Goal: Information Seeking & Learning: Find specific fact

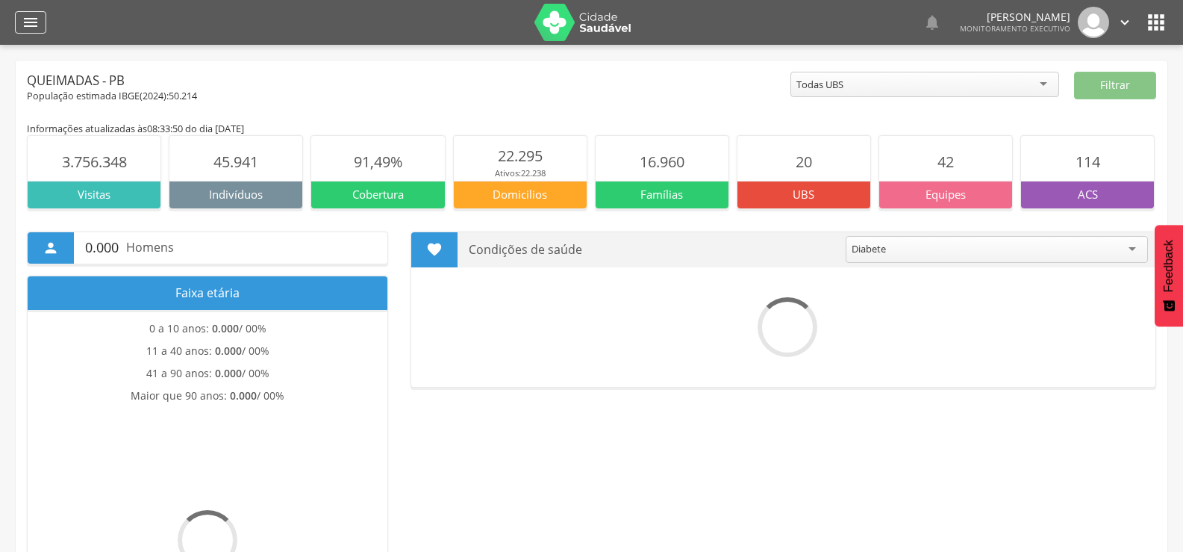
click at [31, 27] on icon "" at bounding box center [31, 22] width 18 height 18
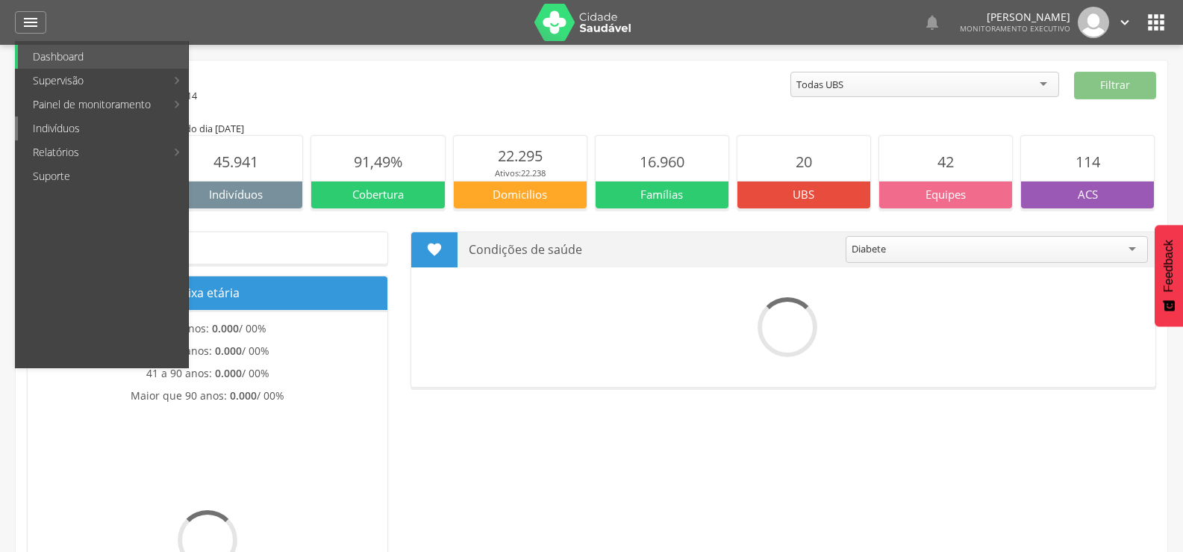
click at [81, 137] on link "Indivíduos" at bounding box center [103, 128] width 170 height 24
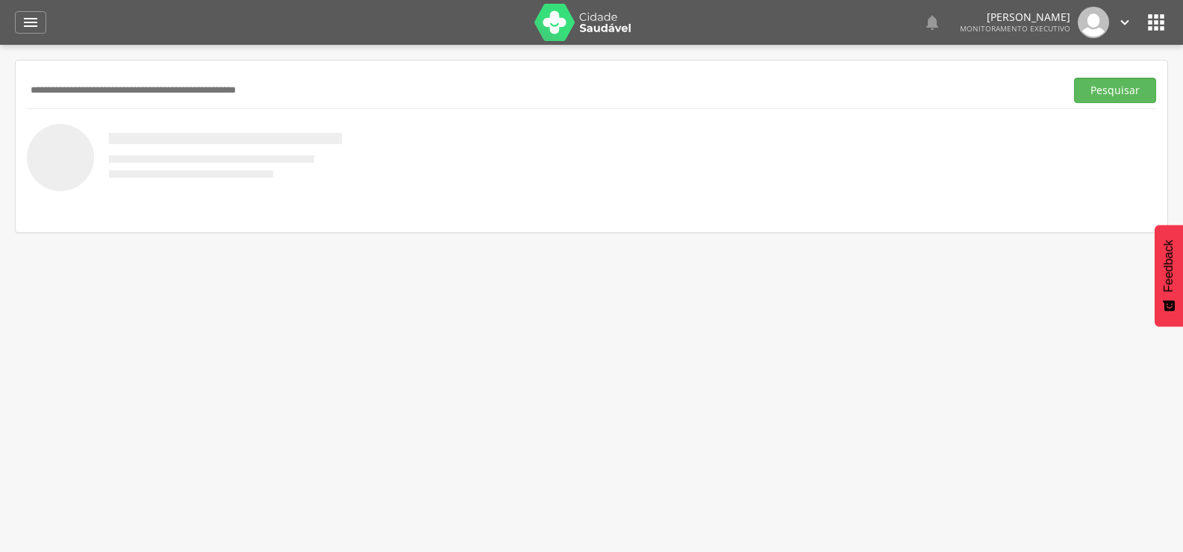
click at [216, 83] on input "text" at bounding box center [543, 90] width 1032 height 25
type input "**********"
click at [1115, 84] on button "Pesquisar" at bounding box center [1115, 90] width 82 height 25
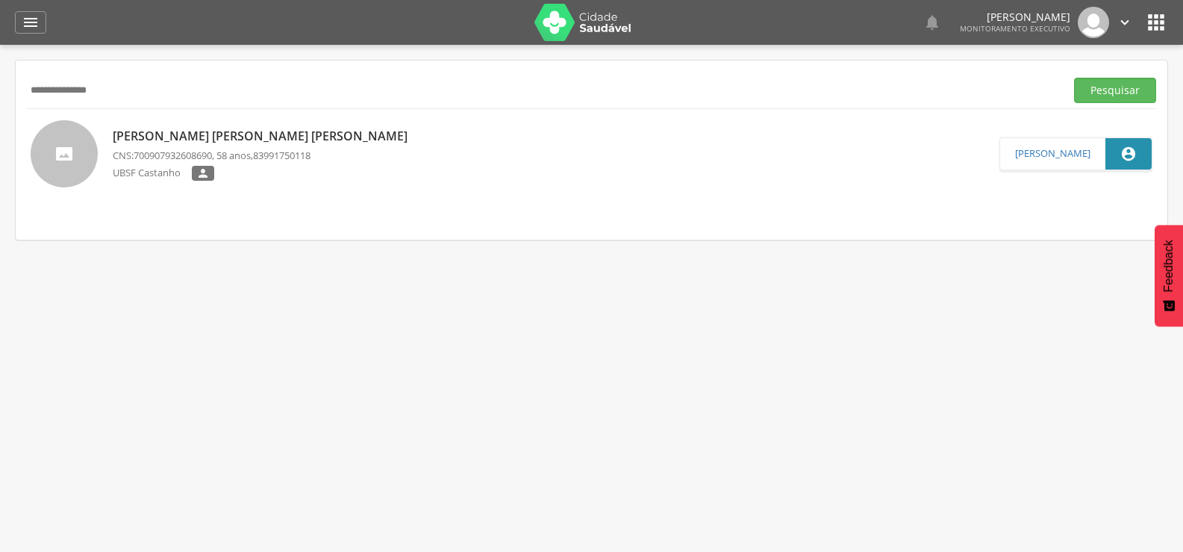
click at [157, 139] on p "[PERSON_NAME] [PERSON_NAME] [PERSON_NAME]" at bounding box center [264, 136] width 302 height 17
type input "**********"
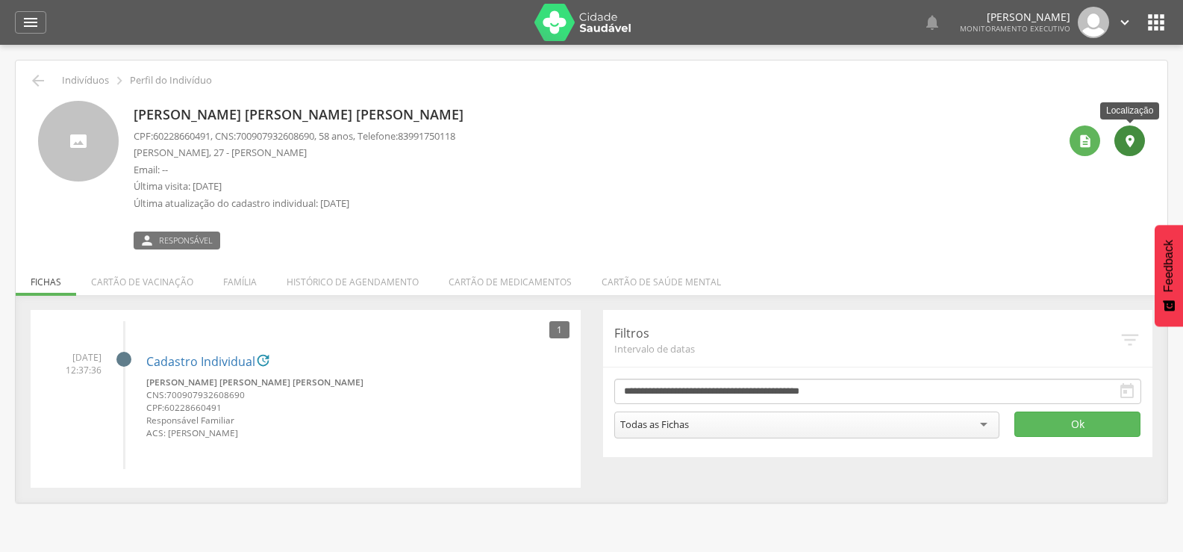
click at [1115, 143] on div "" at bounding box center [1129, 140] width 31 height 31
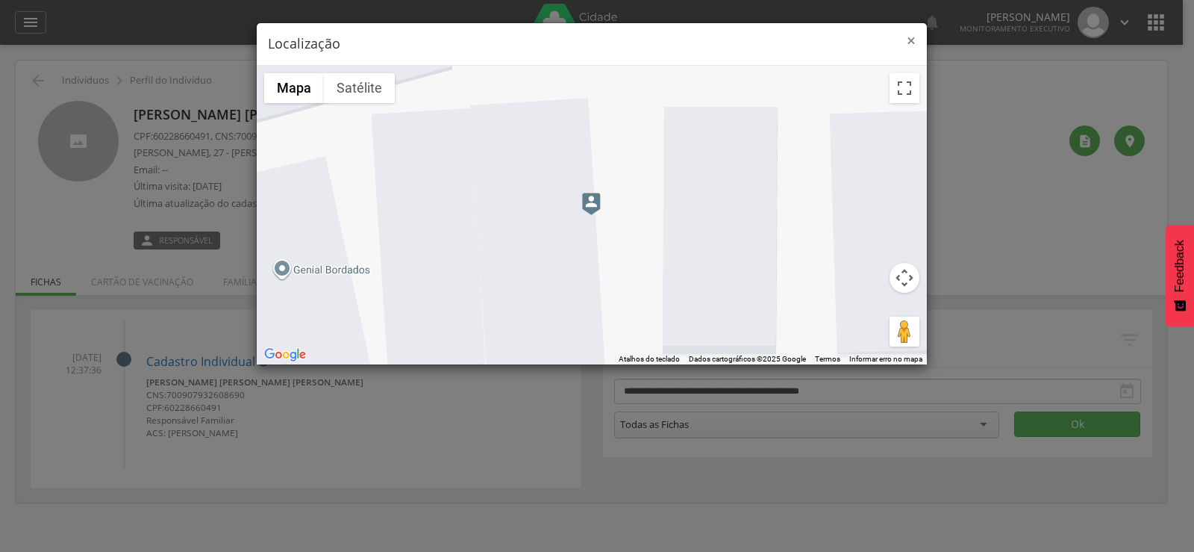
drag, startPoint x: 909, startPoint y: 39, endPoint x: 935, endPoint y: 60, distance: 32.9
click at [908, 40] on span "×" at bounding box center [911, 40] width 9 height 21
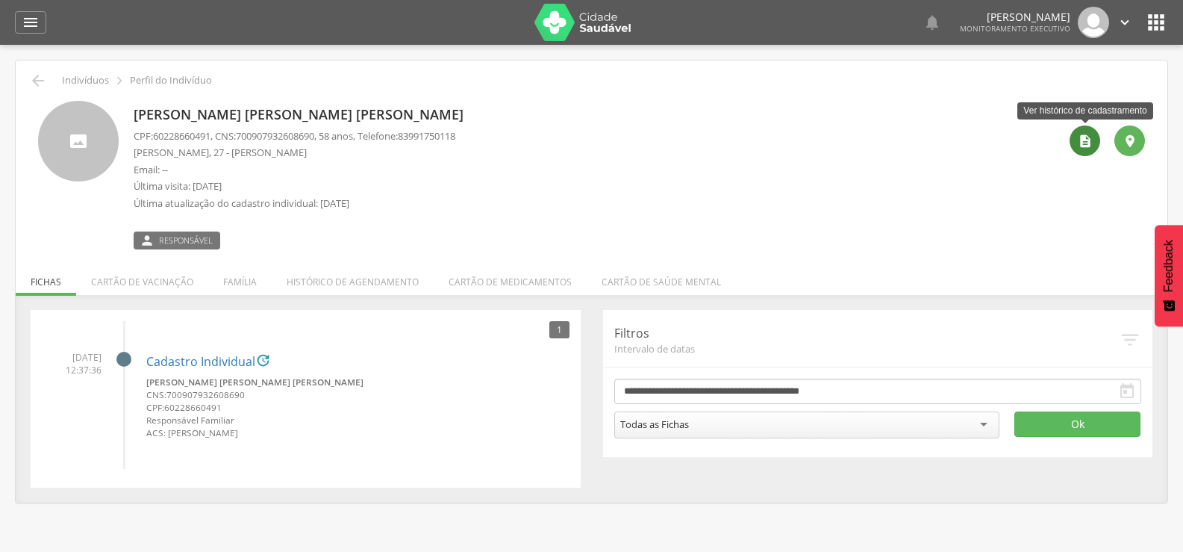
click at [1080, 143] on icon "" at bounding box center [1085, 141] width 15 height 15
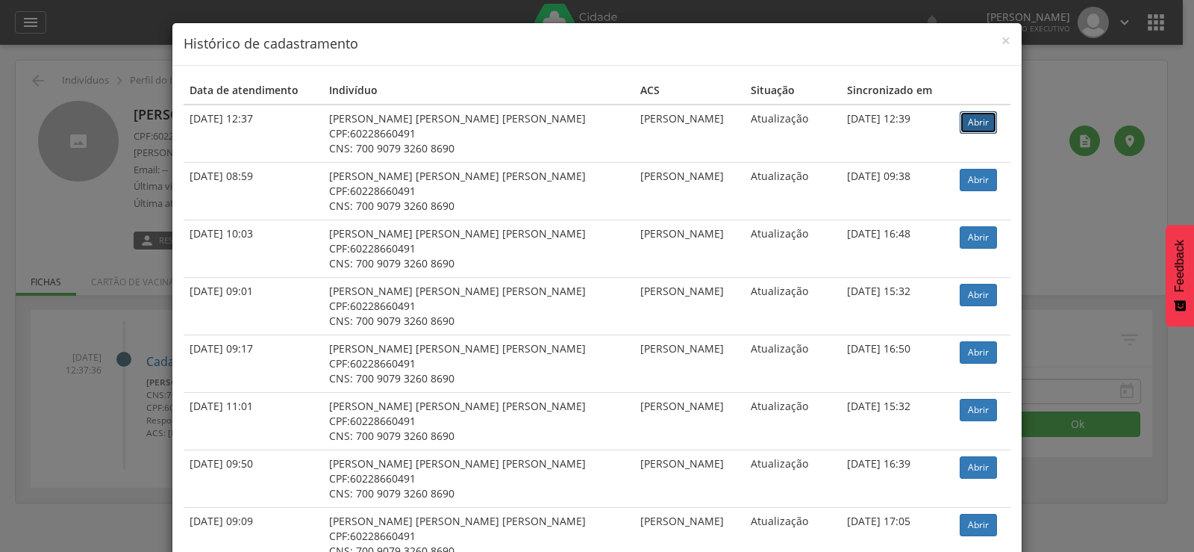
click at [967, 116] on link "Abrir" at bounding box center [978, 122] width 37 height 22
click at [1002, 40] on span "×" at bounding box center [1006, 40] width 9 height 21
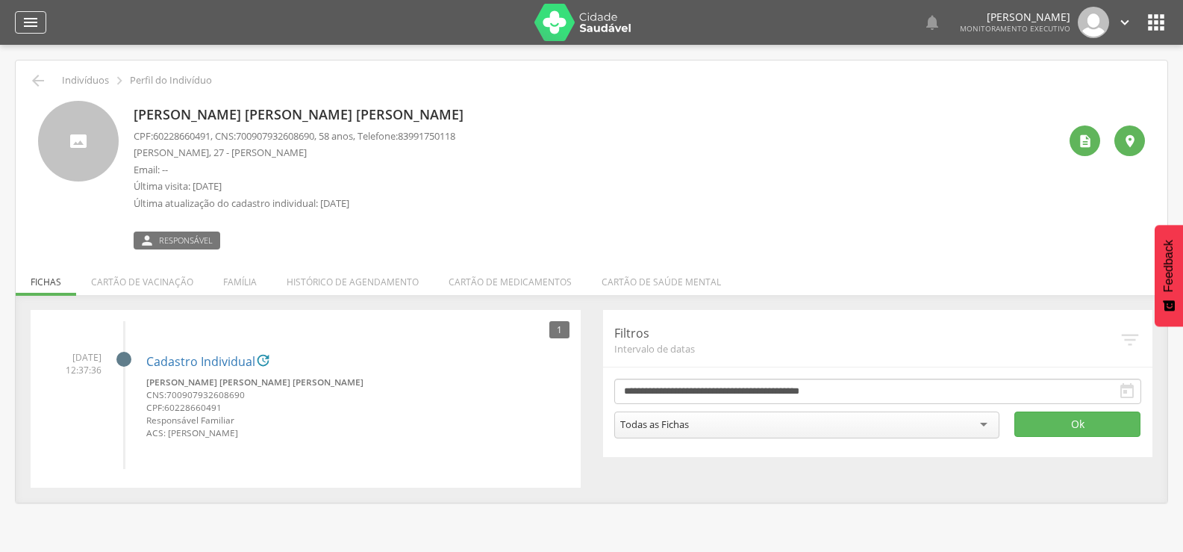
click at [29, 20] on icon "" at bounding box center [31, 22] width 18 height 18
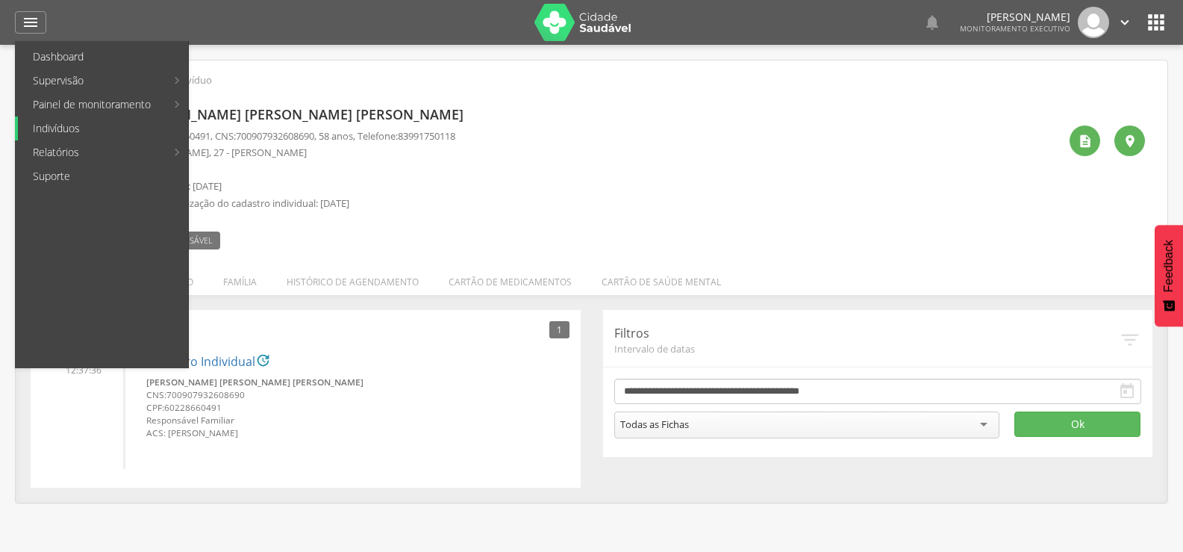
click at [113, 130] on link "Indivíduos" at bounding box center [103, 128] width 170 height 24
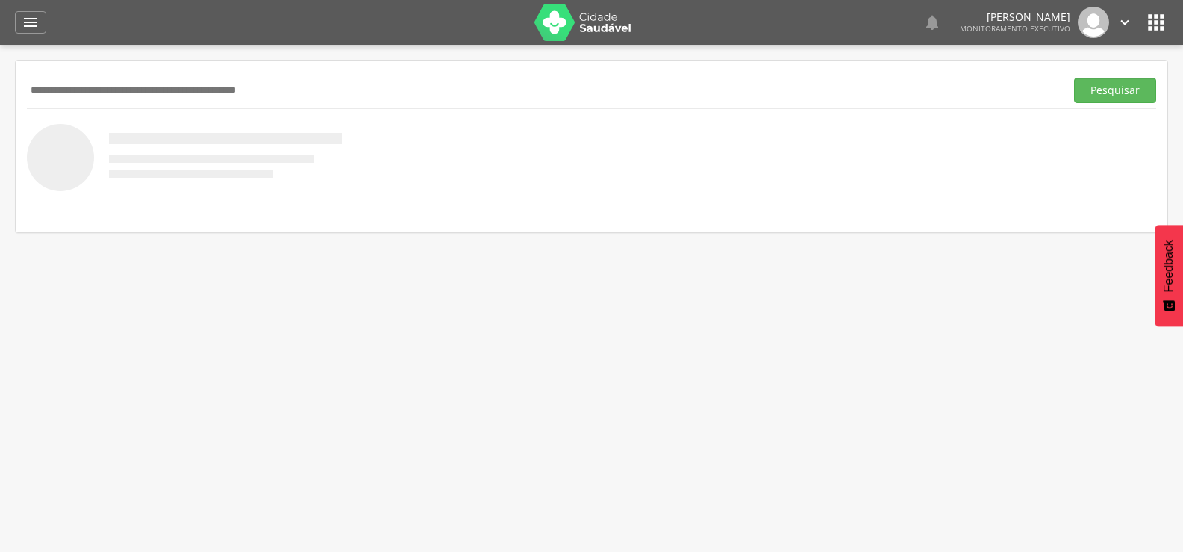
paste input "**********"
click at [1074, 78] on button "Pesquisar" at bounding box center [1115, 90] width 82 height 25
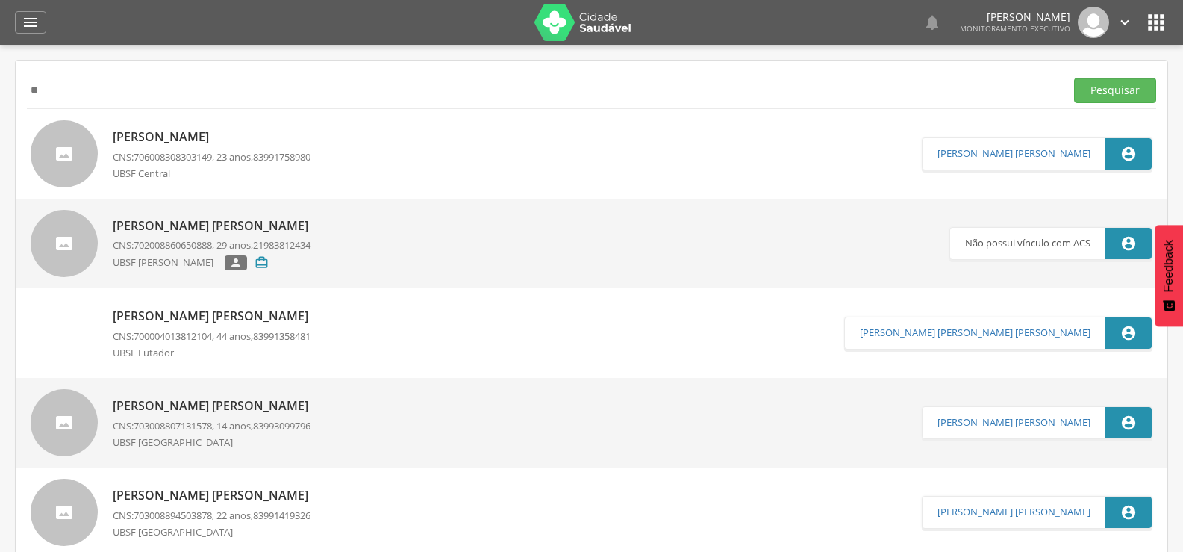
type input "*"
paste input "**********"
type input "**********"
click at [1074, 78] on button "Pesquisar" at bounding box center [1115, 90] width 82 height 25
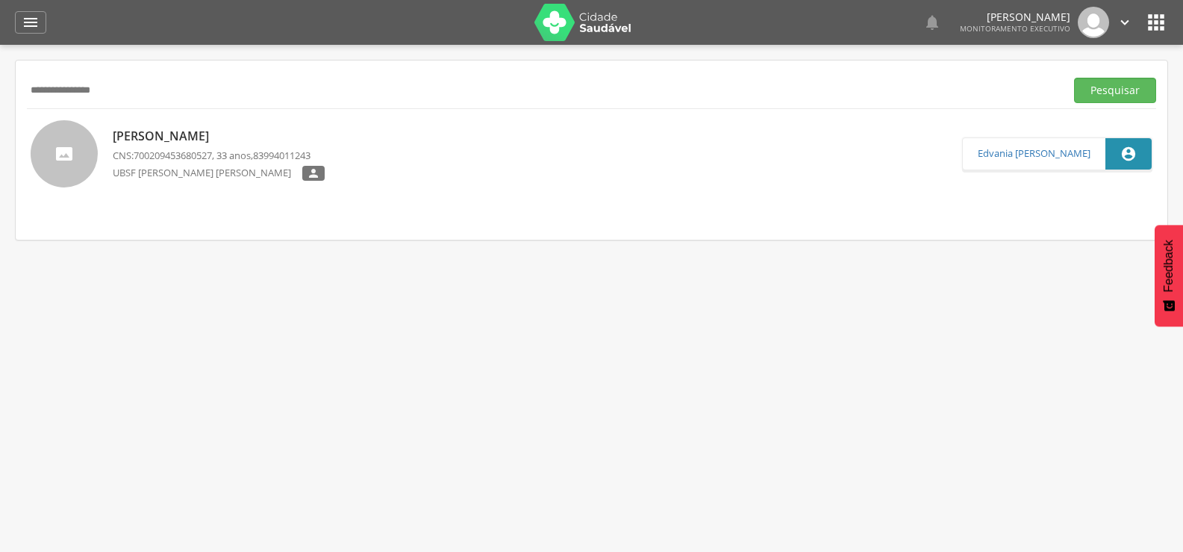
click at [243, 139] on p "[PERSON_NAME]" at bounding box center [219, 136] width 212 height 17
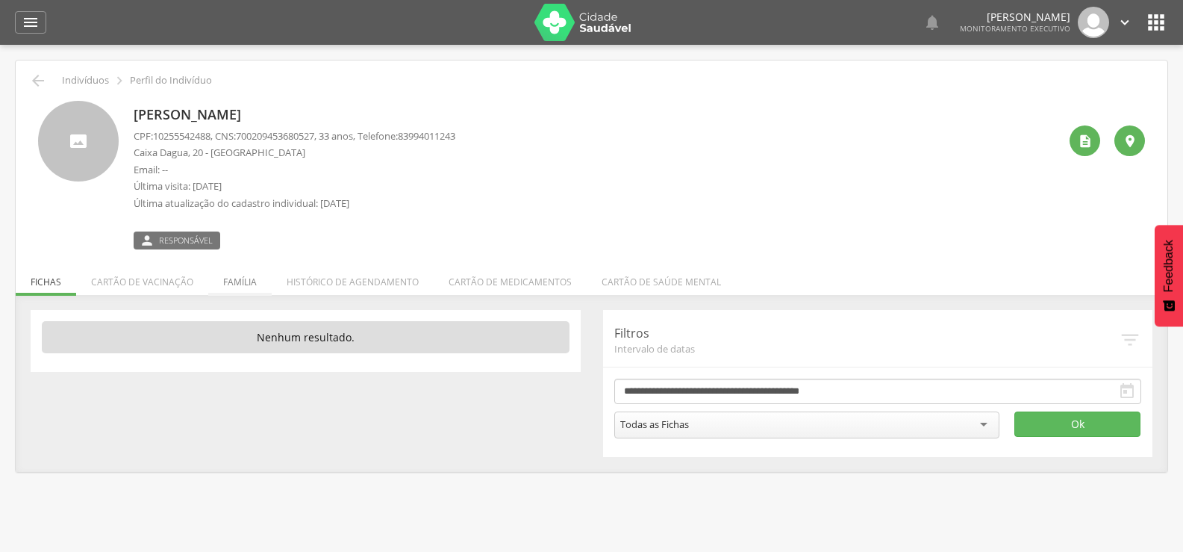
click at [250, 281] on li "Família" at bounding box center [239, 278] width 63 height 35
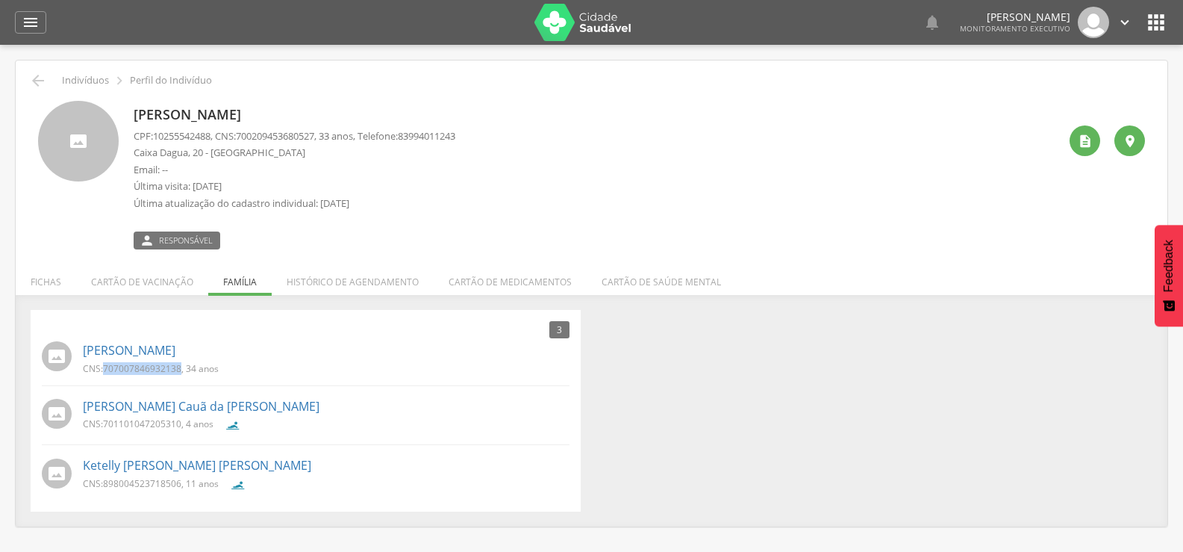
drag, startPoint x: 181, startPoint y: 367, endPoint x: 104, endPoint y: 370, distance: 77.0
click at [104, 370] on p "CNS: 707007846932138 , 34 anos" at bounding box center [151, 368] width 136 height 13
drag, startPoint x: 102, startPoint y: 370, endPoint x: 721, endPoint y: 402, distance: 619.6
click at [764, 402] on div "3 Nenhum outro membro da família cadastrado. [PERSON_NAME] CNS: 707007846932138…" at bounding box center [591, 411] width 1144 height 202
drag, startPoint x: 181, startPoint y: 369, endPoint x: 105, endPoint y: 371, distance: 76.2
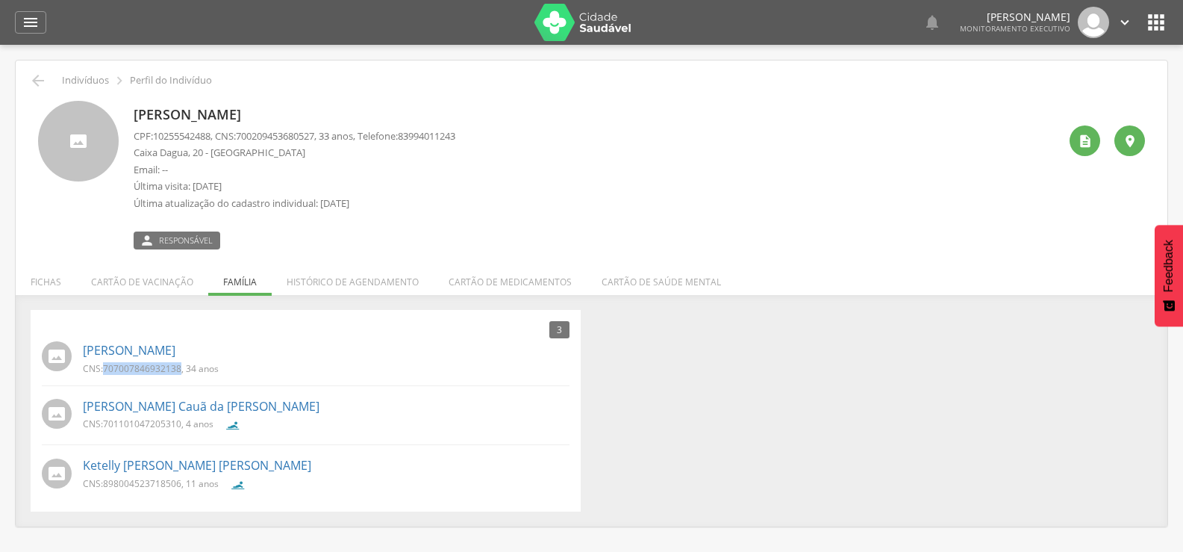
click at [105, 371] on p "CNS: 707007846932138 , 34 anos" at bounding box center [151, 368] width 136 height 13
copy span "707007846932138"
drag, startPoint x: 181, startPoint y: 423, endPoint x: 102, endPoint y: 425, distance: 78.4
click at [102, 425] on p "CNS: 701101047205310 , 4 anos" at bounding box center [148, 423] width 131 height 13
copy p "701101047205310"
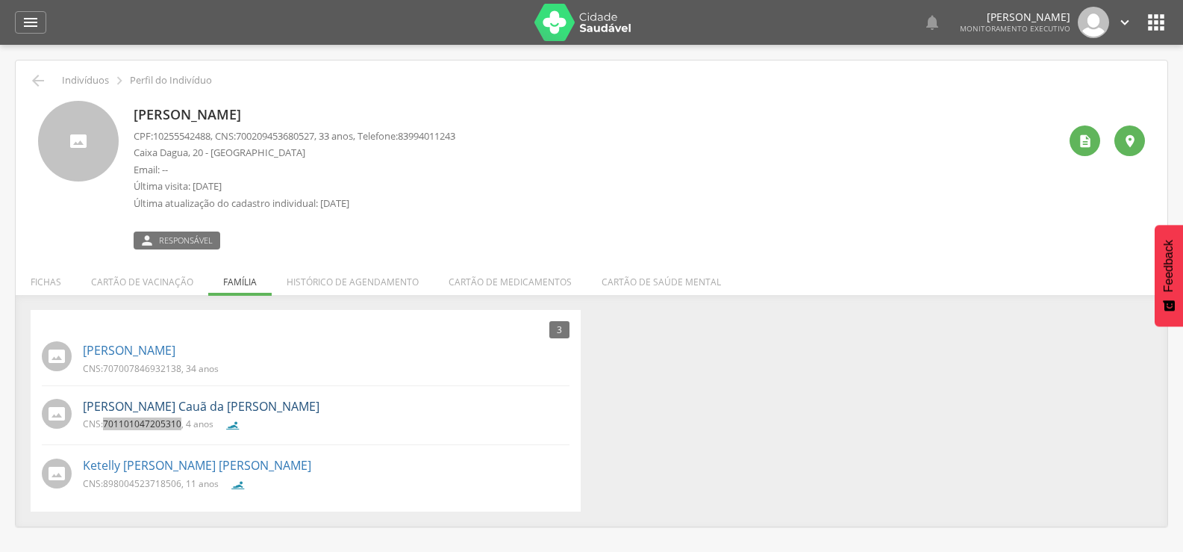
scroll to position [45, 0]
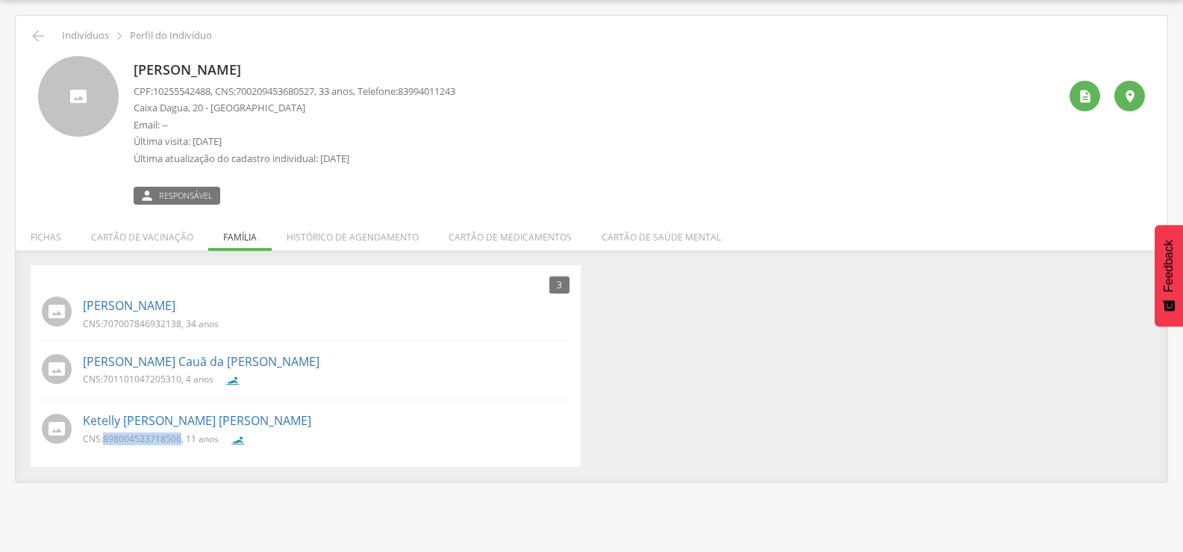
drag, startPoint x: 182, startPoint y: 435, endPoint x: 103, endPoint y: 441, distance: 79.3
click at [103, 441] on p "CNS: 898004523718506 , 11 anos" at bounding box center [151, 438] width 136 height 13
copy p "898004523718506"
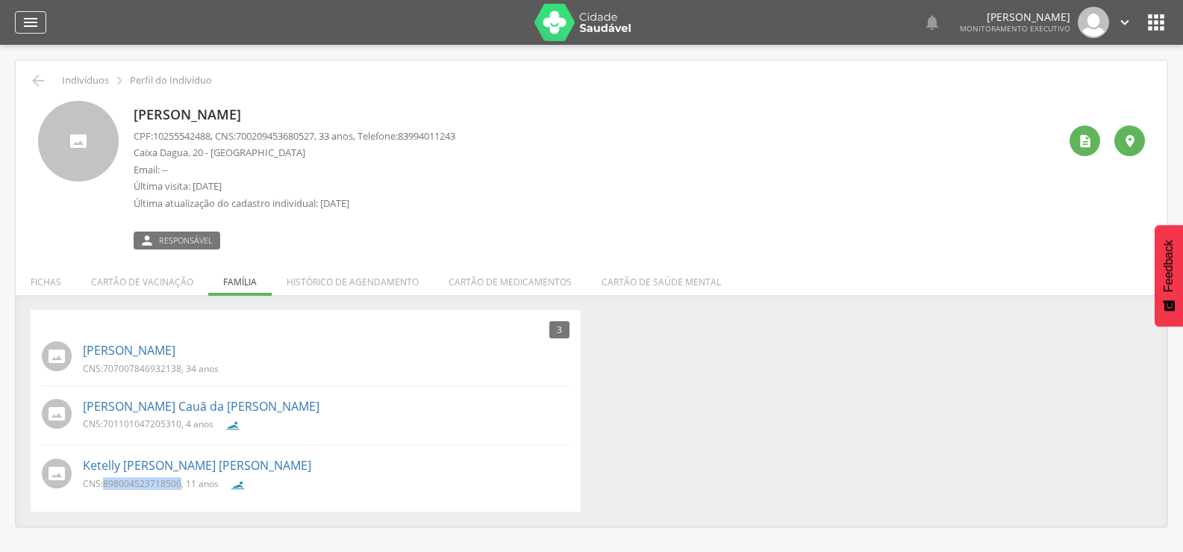
click at [28, 25] on icon "" at bounding box center [31, 22] width 18 height 18
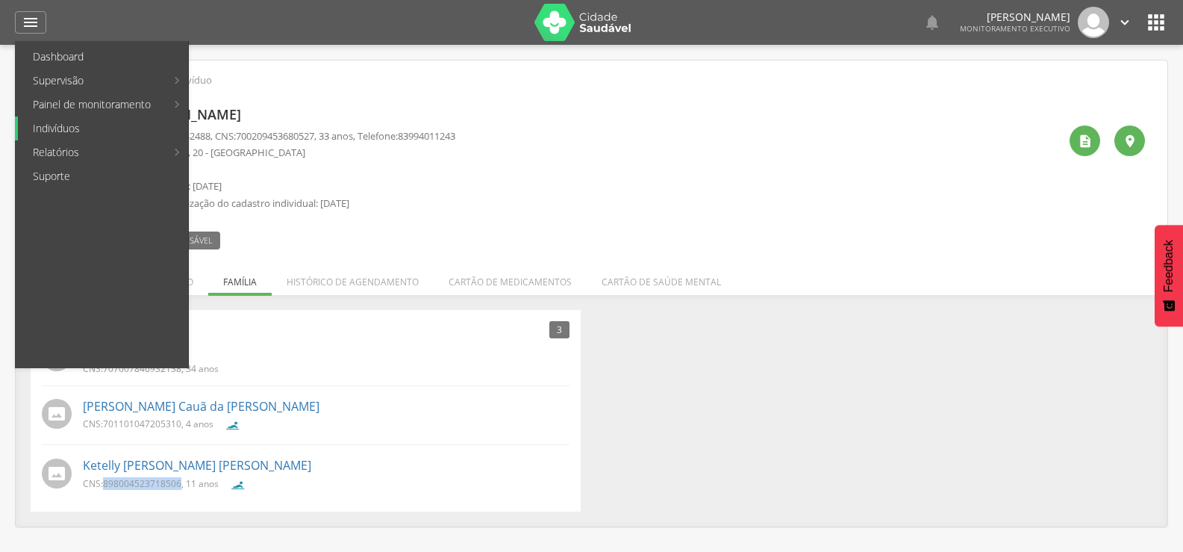
click at [63, 132] on link "Indivíduos" at bounding box center [103, 128] width 170 height 24
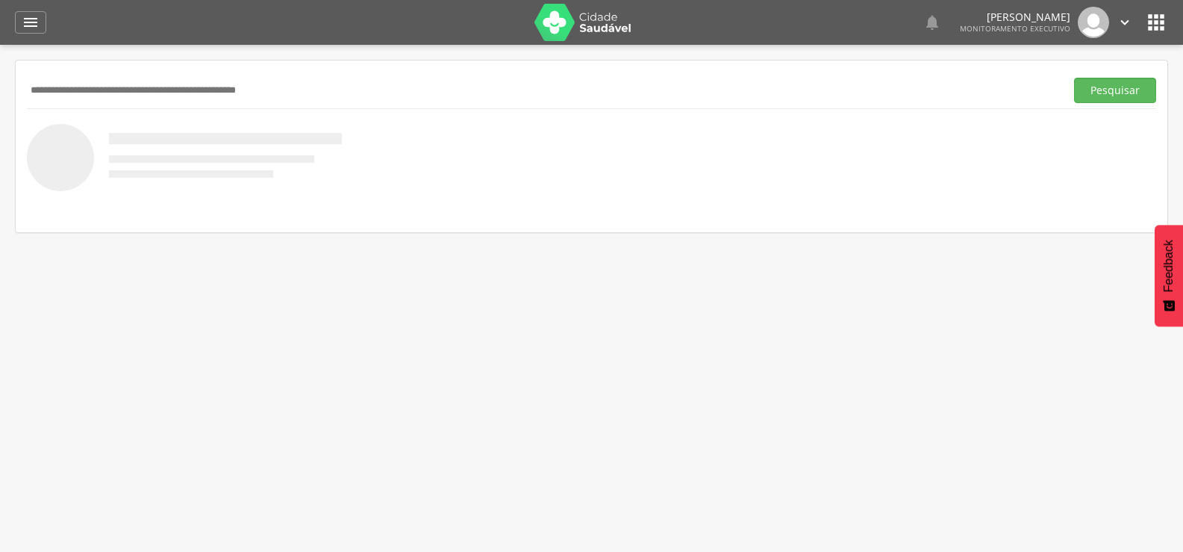
paste input "**********"
click at [1120, 79] on button "Pesquisar" at bounding box center [1115, 90] width 82 height 25
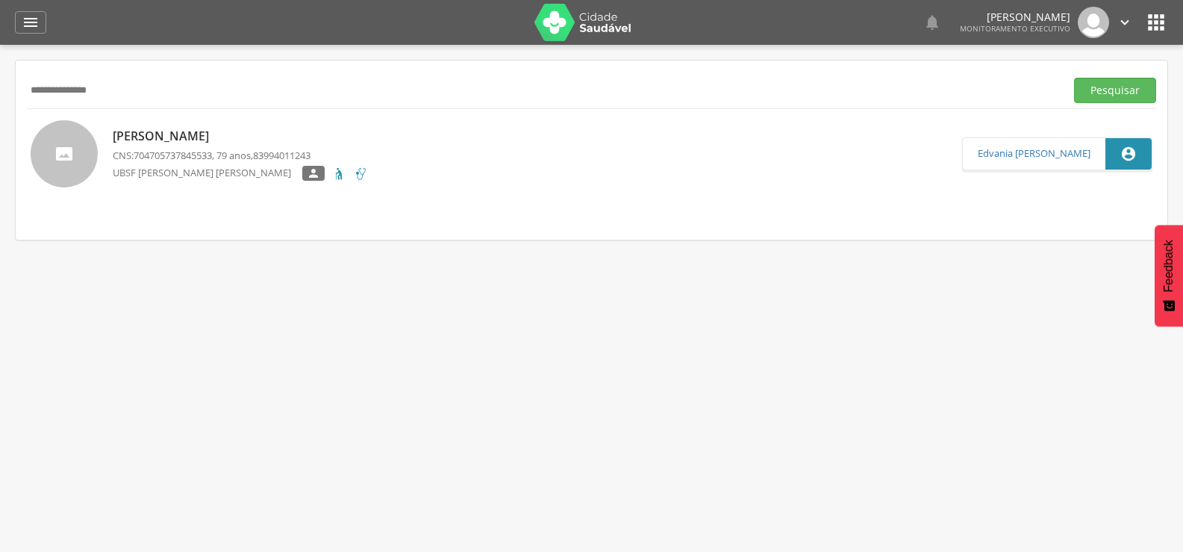
click at [169, 131] on p "[PERSON_NAME]" at bounding box center [240, 136] width 255 height 17
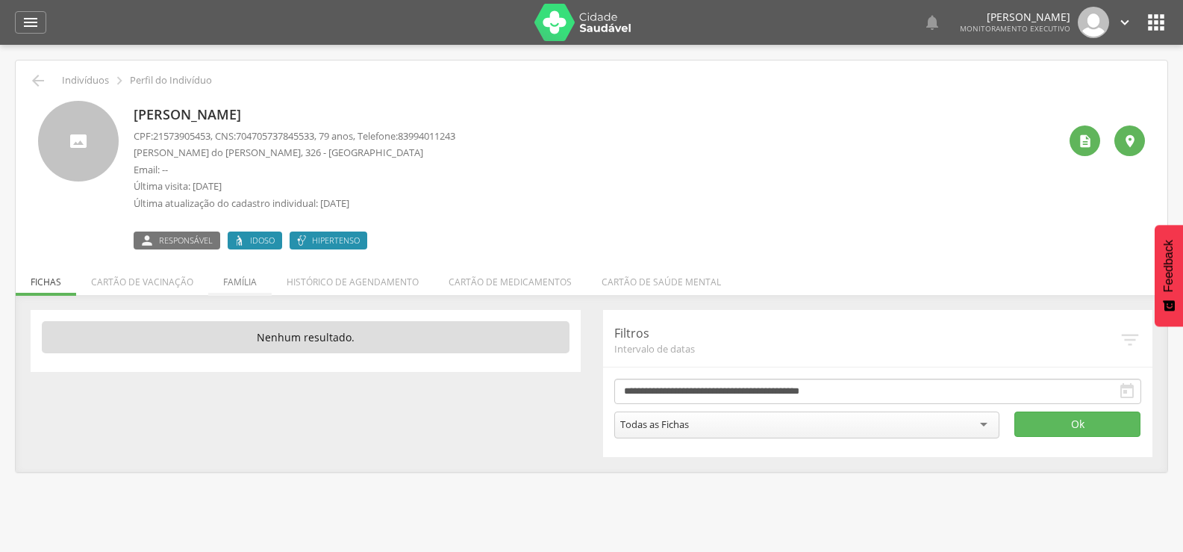
click at [237, 273] on li "Família" at bounding box center [239, 278] width 63 height 35
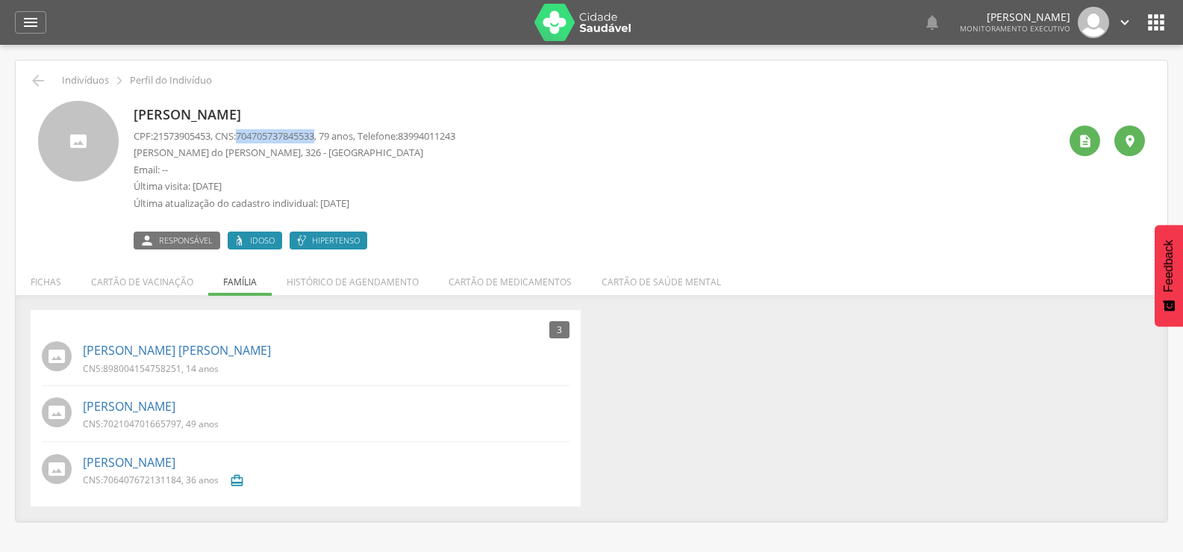
drag, startPoint x: 246, startPoint y: 133, endPoint x: 328, endPoint y: 131, distance: 82.9
click at [328, 131] on p "CPF: 21573905453 , CNS: [PHONE_NUMBER] , 79 anos, Telefone: [PHONE_NUMBER]" at bounding box center [295, 136] width 322 height 14
drag, startPoint x: 328, startPoint y: 131, endPoint x: 353, endPoint y: 63, distance: 73.0
click at [353, 63] on div " Indivíduos  Perfil do Indivíduo [PERSON_NAME] CPF: 21573905453 , CNS: [PHONE…" at bounding box center [592, 290] width 1152 height 461
drag, startPoint x: 103, startPoint y: 370, endPoint x: 180, endPoint y: 368, distance: 76.9
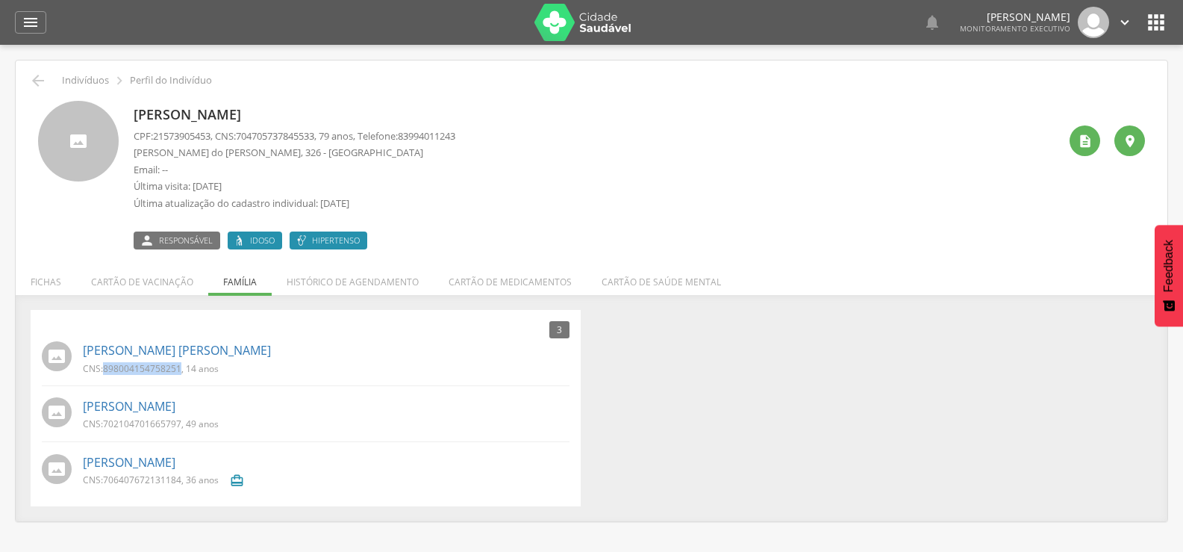
click at [180, 368] on p "CNS: 898004154758251 , 14 anos" at bounding box center [151, 368] width 136 height 13
copy p "898004154758251"
click at [755, 415] on div "3 Nenhum outro membro da família cadastrado. [PERSON_NAME] [PERSON_NAME] CNS: 8…" at bounding box center [591, 408] width 1144 height 197
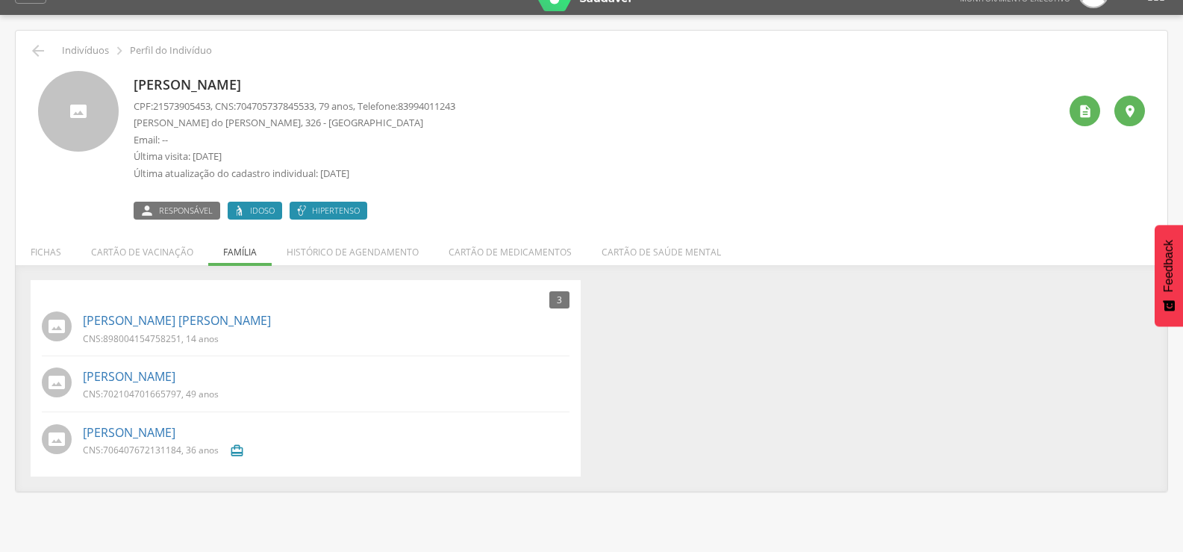
scroll to position [45, 0]
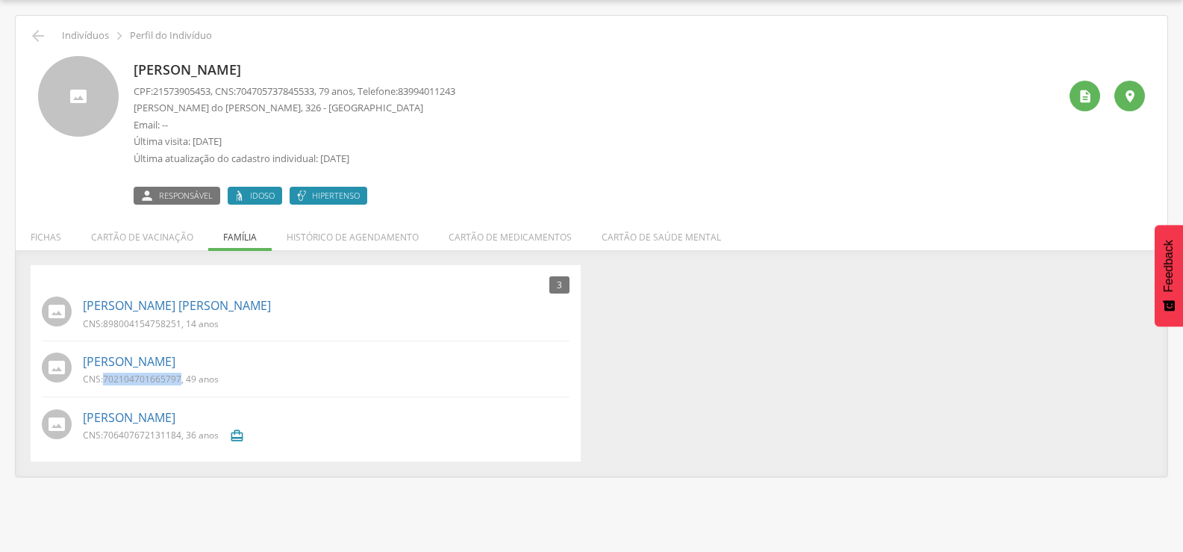
drag, startPoint x: 181, startPoint y: 376, endPoint x: 107, endPoint y: 376, distance: 74.6
click at [107, 376] on p "CNS: 702104701665797 , 49 anos" at bounding box center [151, 378] width 136 height 13
copy span "702104701665797"
click at [35, 39] on icon "" at bounding box center [38, 36] width 18 height 18
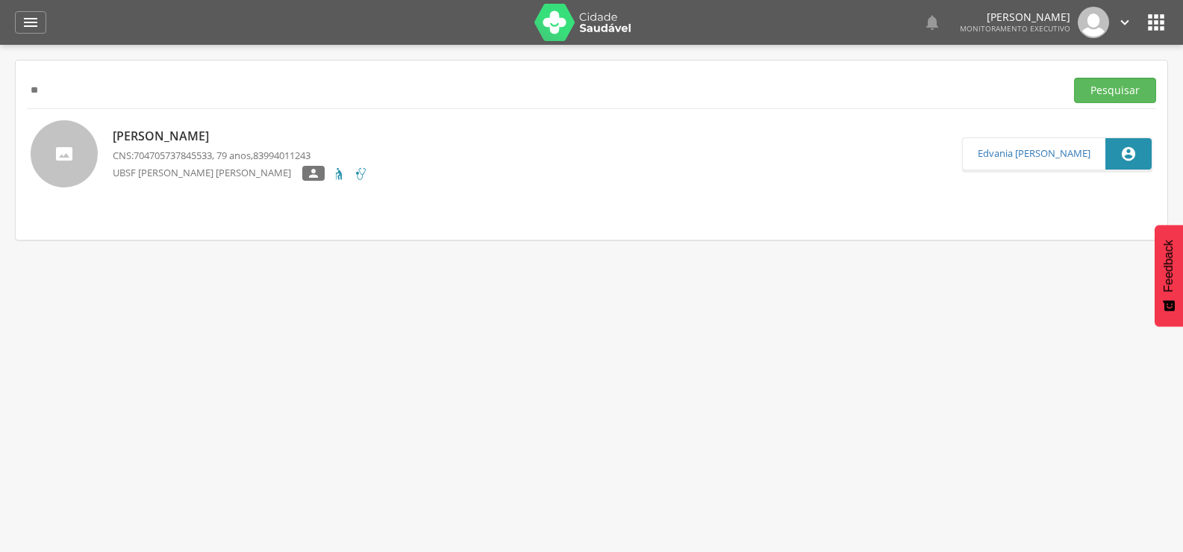
type input "*"
paste input "**********"
type input "**********"
click at [1074, 78] on button "Pesquisar" at bounding box center [1115, 90] width 82 height 25
click at [150, 140] on p "[PERSON_NAME] da [PERSON_NAME]" at bounding box center [224, 136] width 223 height 17
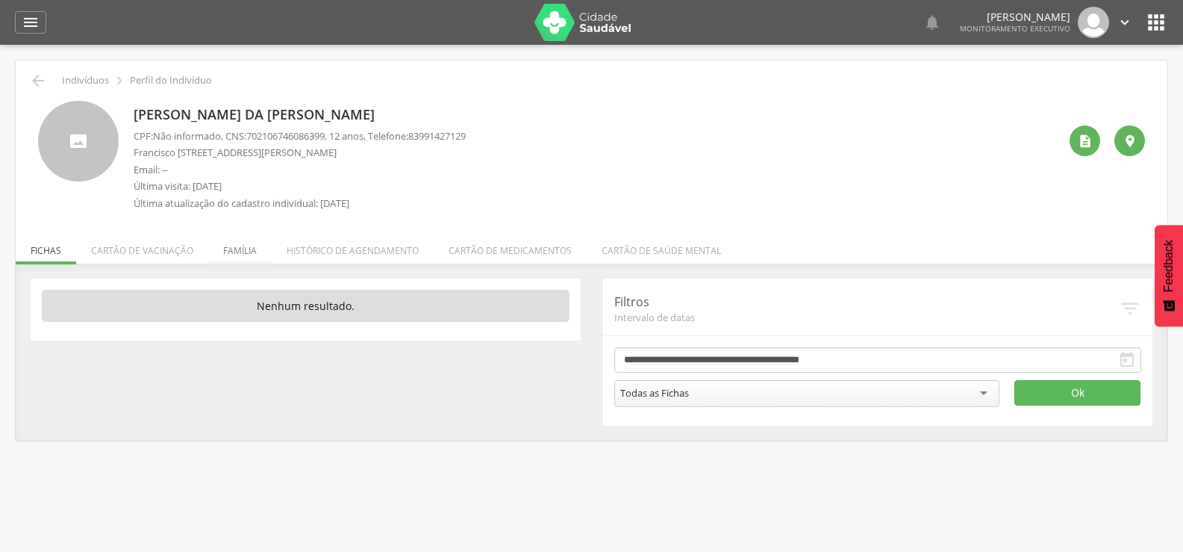
click at [245, 249] on li "Família" at bounding box center [239, 246] width 63 height 35
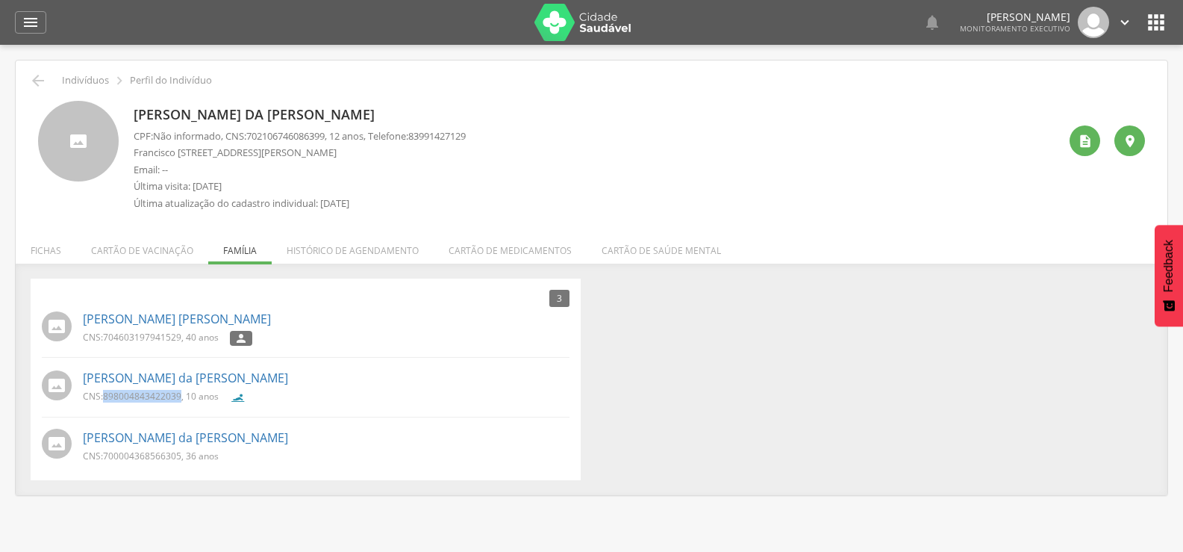
drag, startPoint x: 103, startPoint y: 395, endPoint x: 181, endPoint y: 391, distance: 77.7
click at [181, 391] on p "CNS: 898004843422039 , 10 anos" at bounding box center [151, 396] width 136 height 13
copy p "898004843422039"
click at [99, 384] on link "[PERSON_NAME] da [PERSON_NAME]" at bounding box center [185, 377] width 205 height 17
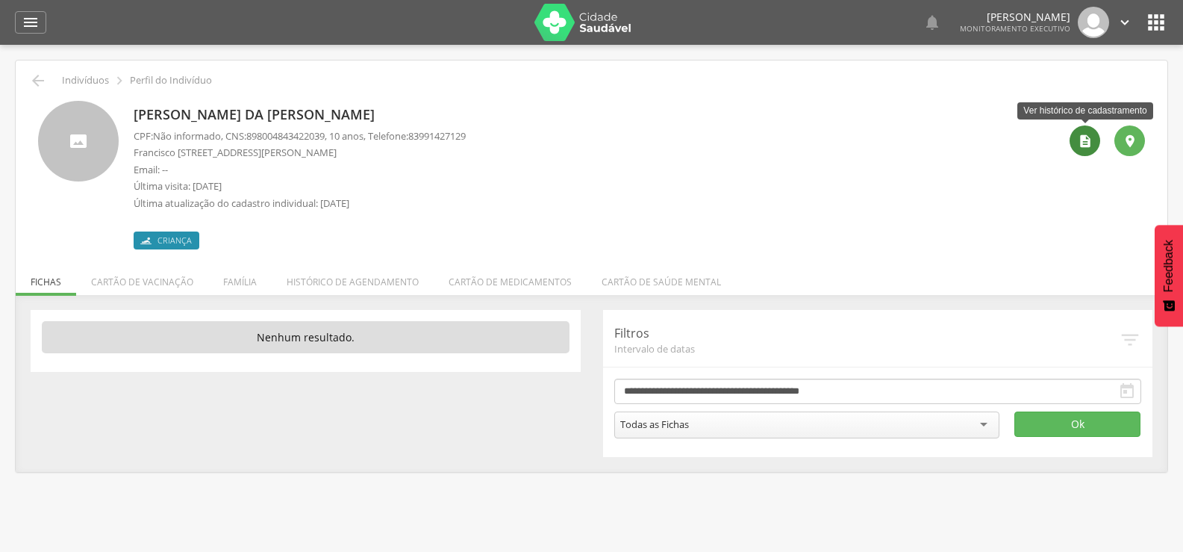
click at [1095, 137] on div "" at bounding box center [1085, 140] width 31 height 31
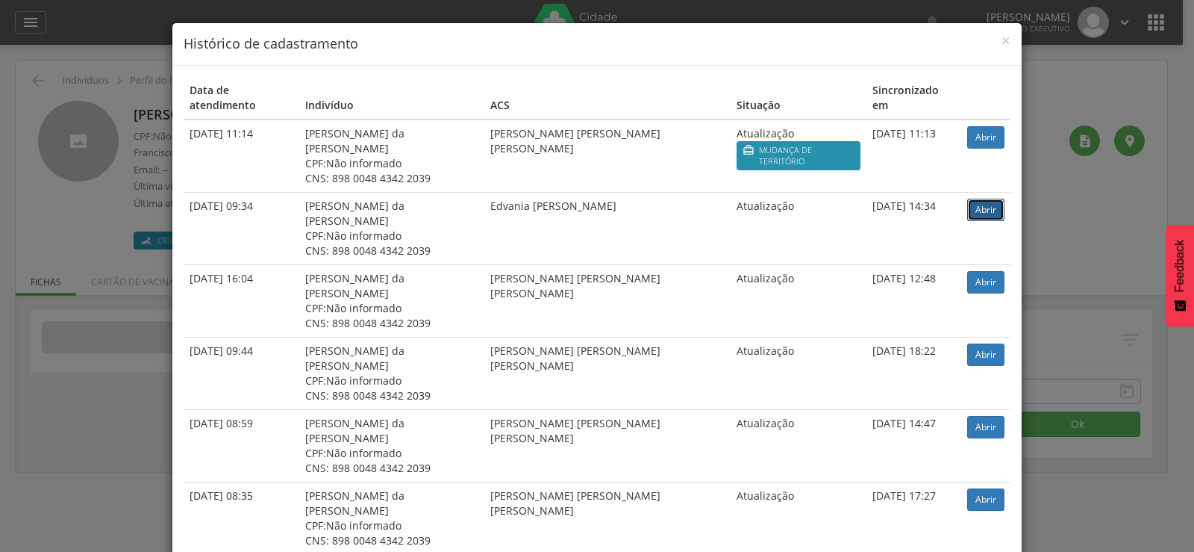
click at [967, 199] on link "Abrir" at bounding box center [985, 210] width 37 height 22
click at [995, 43] on h4 "Histórico de cadastramento" at bounding box center [597, 43] width 827 height 19
click at [1002, 45] on span "×" at bounding box center [1006, 40] width 9 height 21
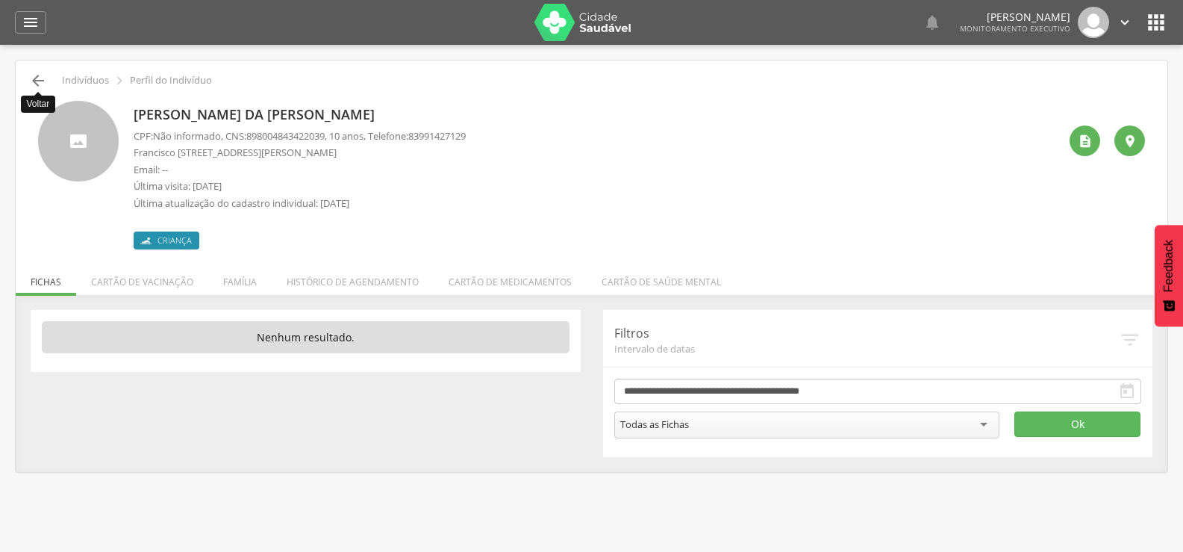
click at [35, 82] on icon "" at bounding box center [38, 81] width 18 height 18
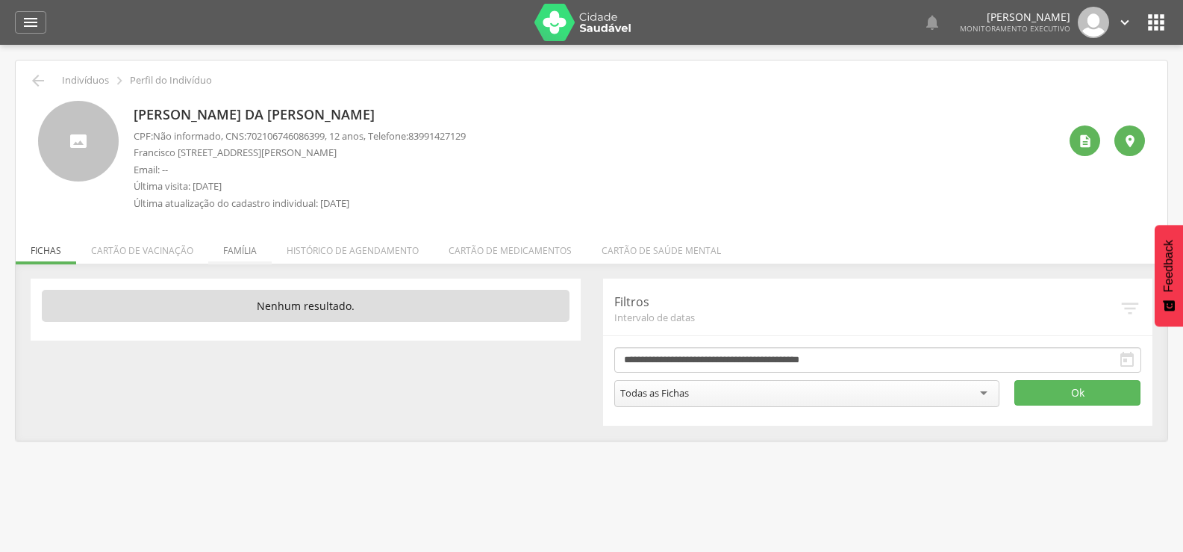
click at [253, 252] on li "Família" at bounding box center [239, 246] width 63 height 35
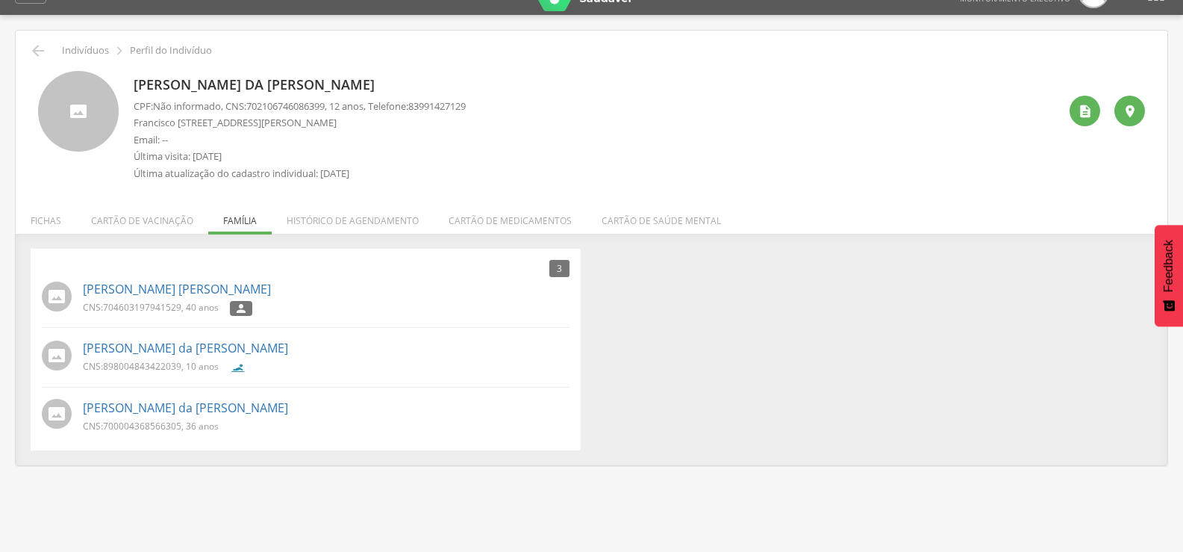
scroll to position [45, 0]
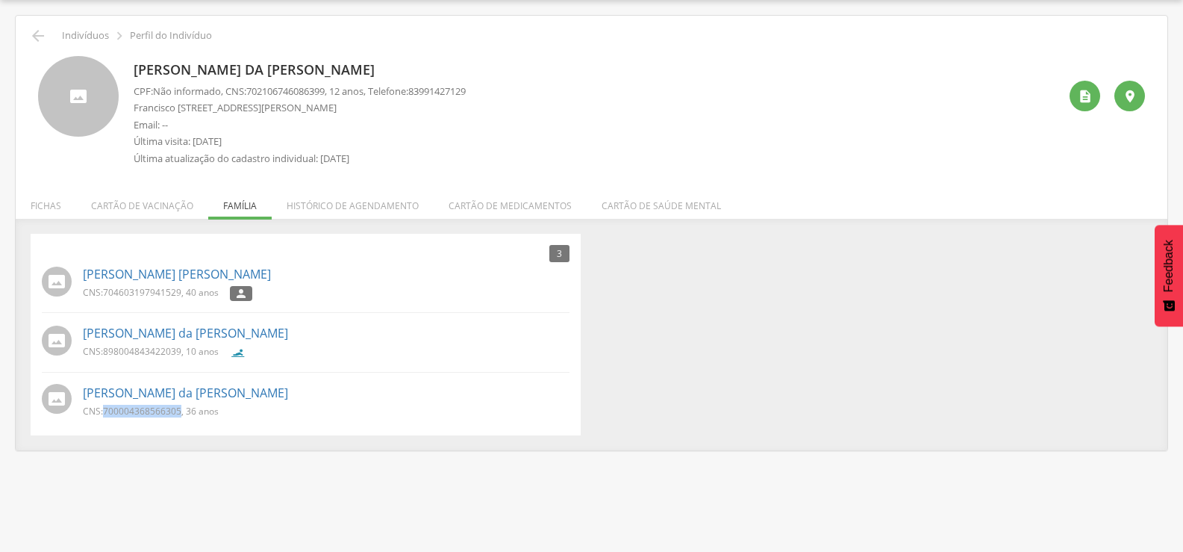
drag, startPoint x: 180, startPoint y: 412, endPoint x: 103, endPoint y: 417, distance: 77.0
click at [103, 417] on p "CNS: 700004368566305 , 36 anos" at bounding box center [151, 411] width 136 height 13
copy p "700004368566305"
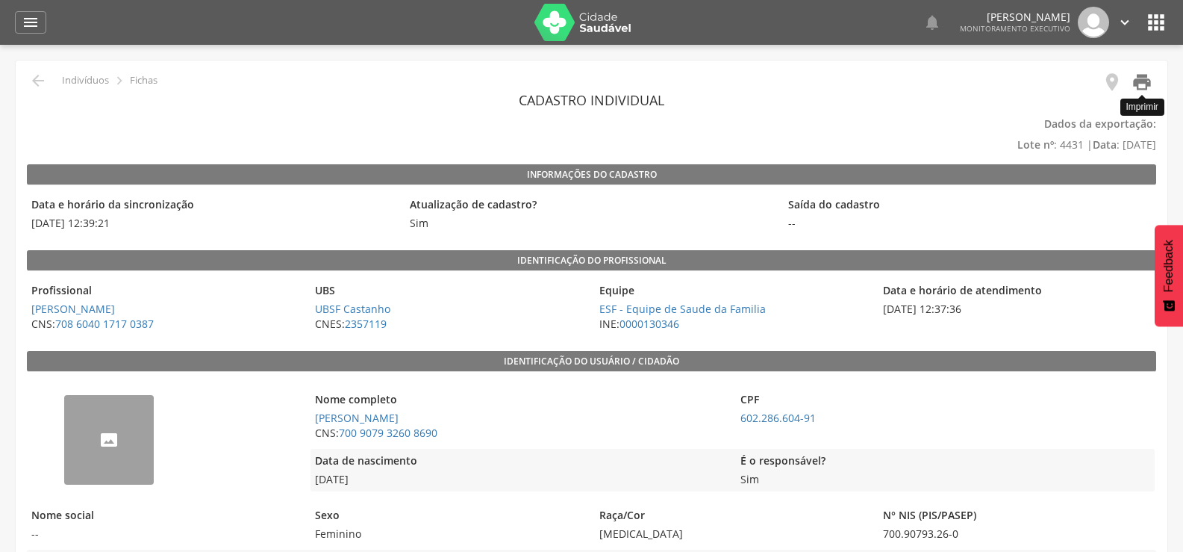
click at [1144, 85] on icon "" at bounding box center [1142, 82] width 21 height 21
click at [39, 19] on icon "" at bounding box center [31, 22] width 18 height 18
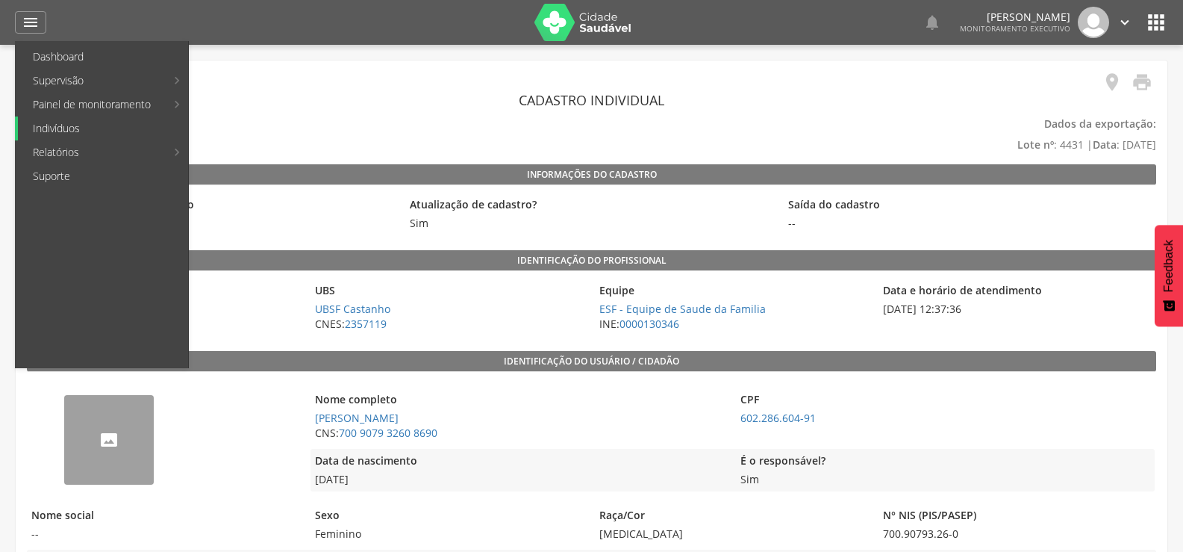
click at [51, 134] on link "Indivíduos" at bounding box center [103, 128] width 170 height 24
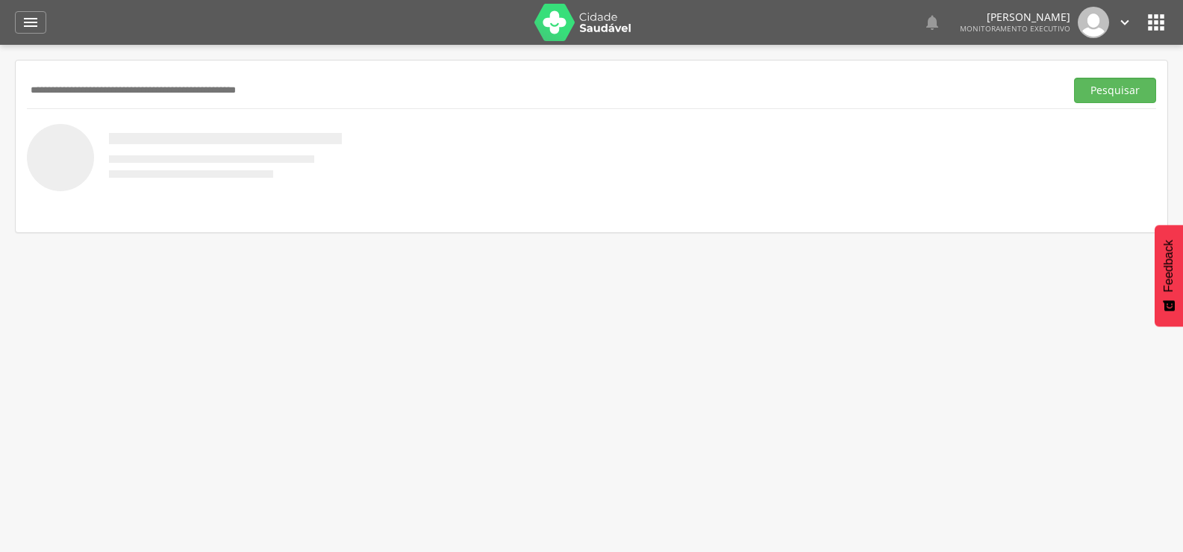
paste input "**********"
click at [1074, 78] on button "Pesquisar" at bounding box center [1115, 90] width 82 height 25
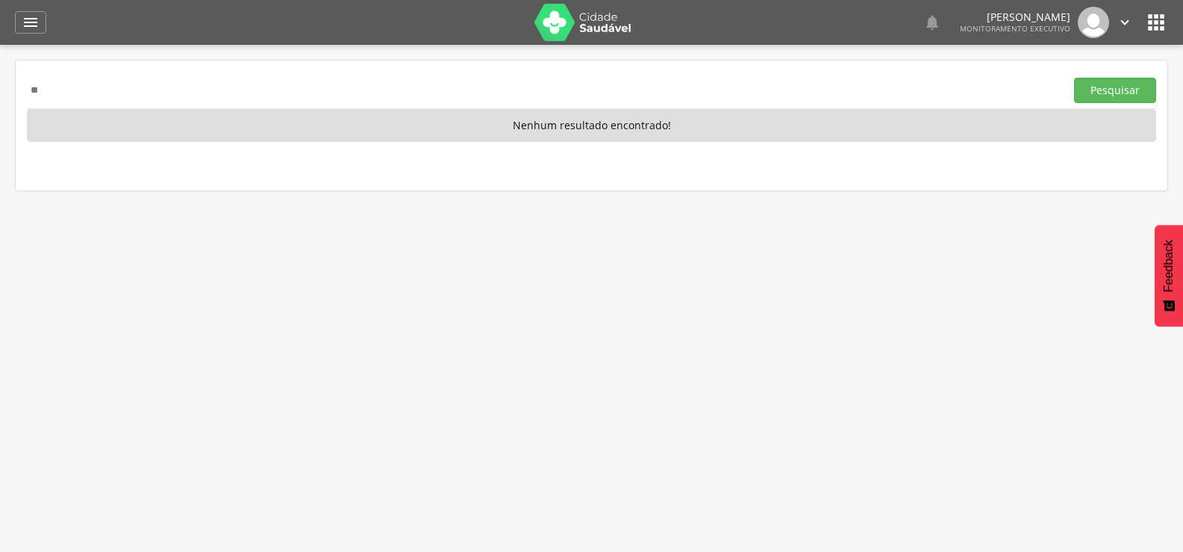
type input "*"
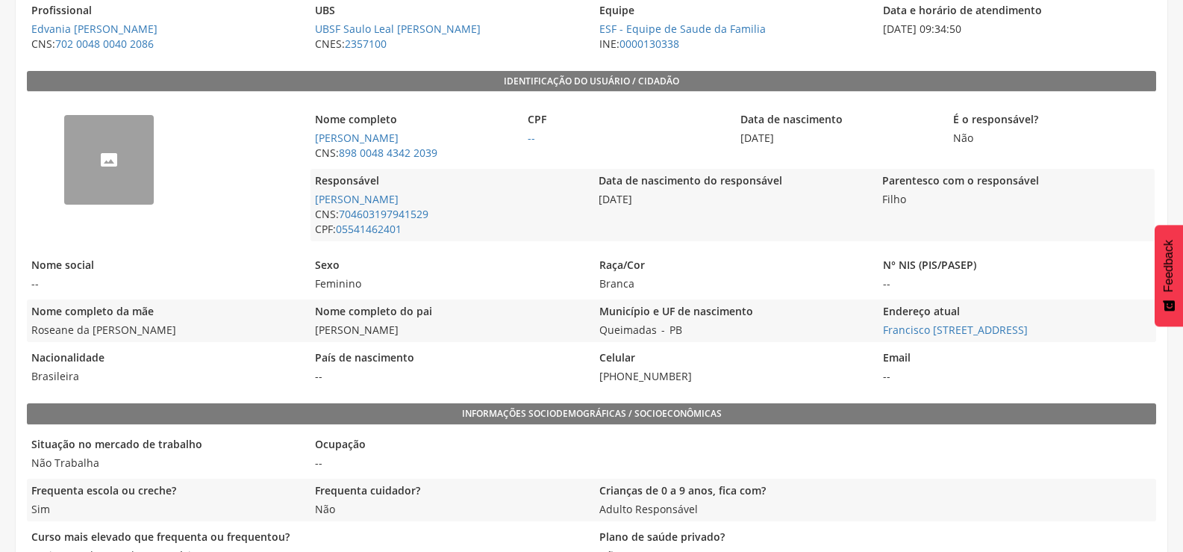
scroll to position [299, 0]
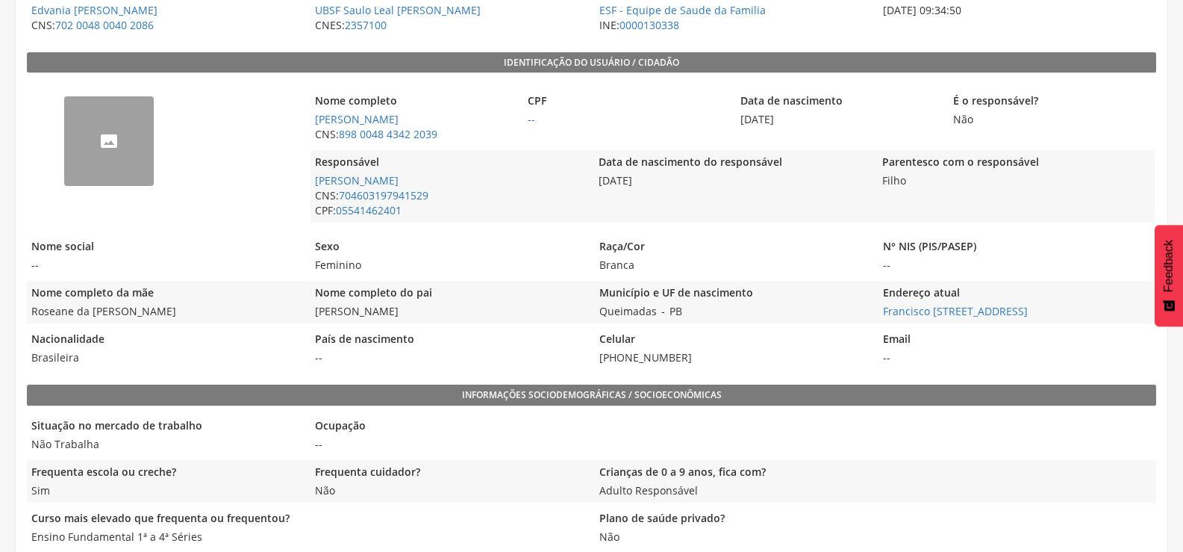
drag, startPoint x: 443, startPoint y: 311, endPoint x: 310, endPoint y: 315, distance: 133.7
click at [308, 317] on div "Nome completo da mãe Roseane da Justino da Silva Farias Nome completo do pai Gu…" at bounding box center [591, 302] width 1129 height 43
copy span "[PERSON_NAME] [PERSON_NAME]"
